Goal: Task Accomplishment & Management: Use online tool/utility

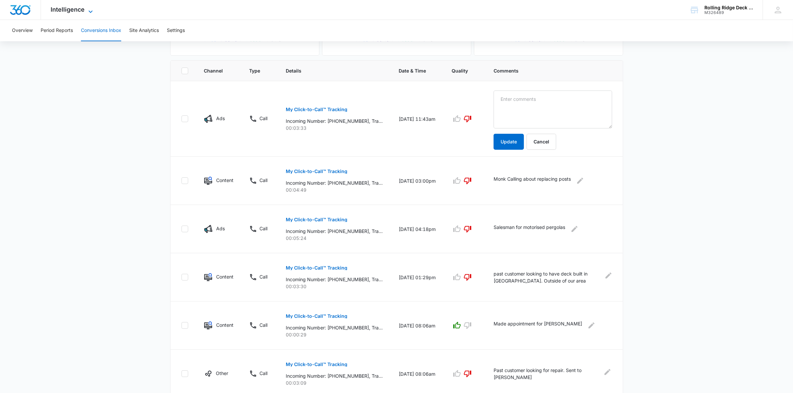
click at [90, 6] on div "Intelligence Apps Reputation Websites Forms CRM Email Social Content Ads Intell…" at bounding box center [73, 10] width 64 height 20
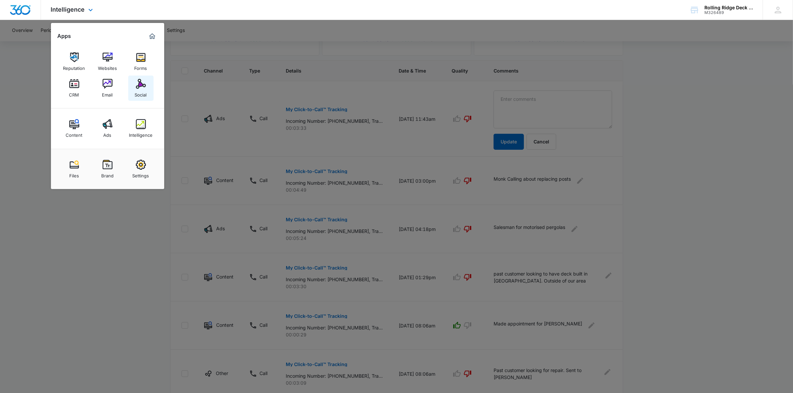
click at [149, 82] on link "Social" at bounding box center [140, 88] width 25 height 25
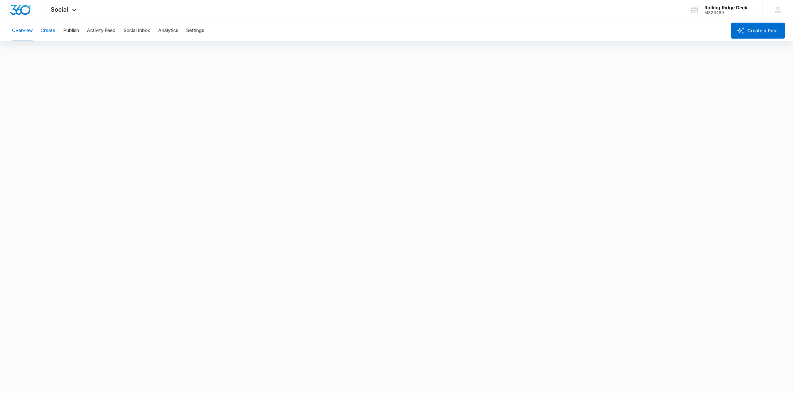
click at [48, 29] on button "Create" at bounding box center [48, 30] width 15 height 21
click at [164, 30] on button "Analytics" at bounding box center [168, 30] width 20 height 21
click at [141, 34] on button "Social Inbox" at bounding box center [137, 30] width 27 height 21
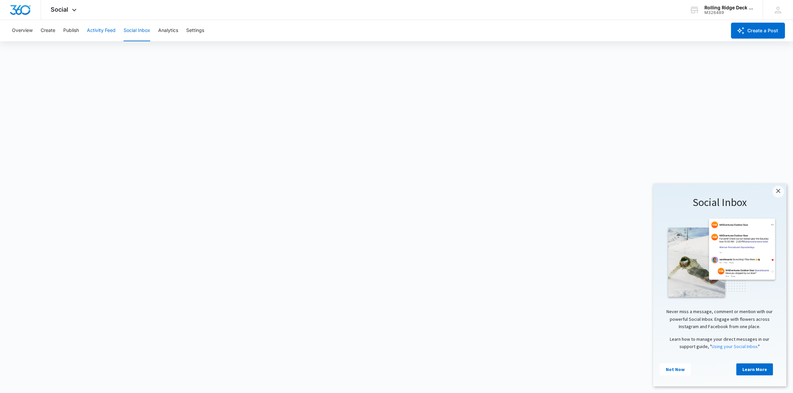
click at [111, 31] on button "Activity Feed" at bounding box center [101, 30] width 29 height 21
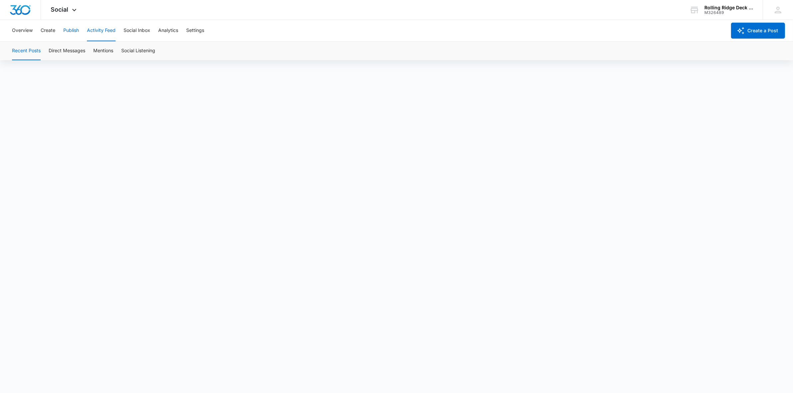
click at [79, 29] on button "Publish" at bounding box center [71, 30] width 16 height 21
